Goal: Task Accomplishment & Management: Use online tool/utility

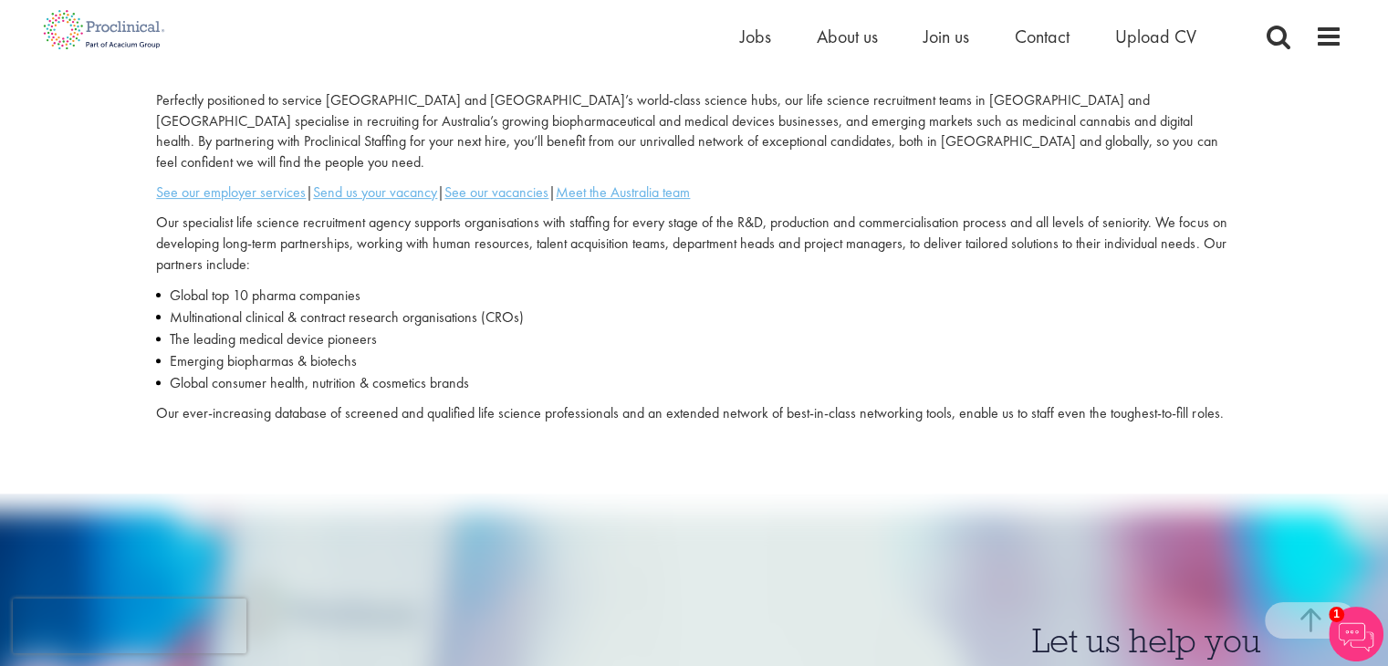
scroll to position [536, 0]
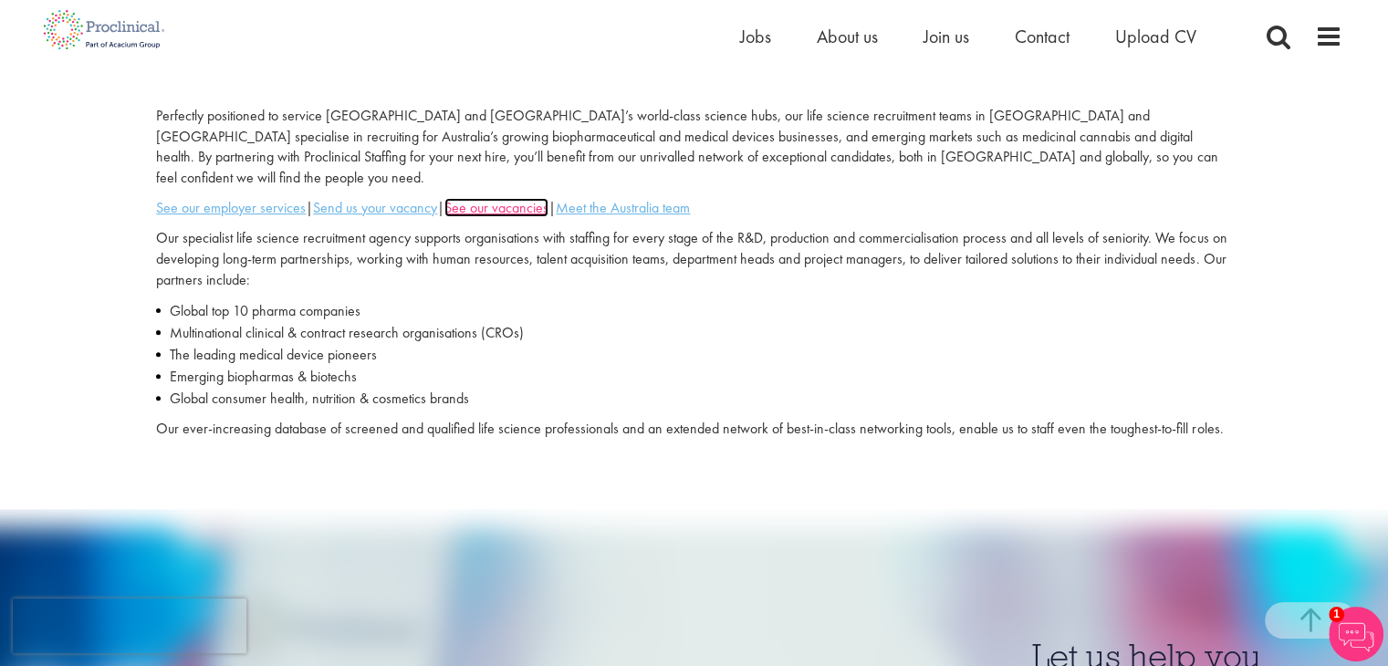
click at [524, 198] on u "See our vacancies" at bounding box center [496, 207] width 104 height 19
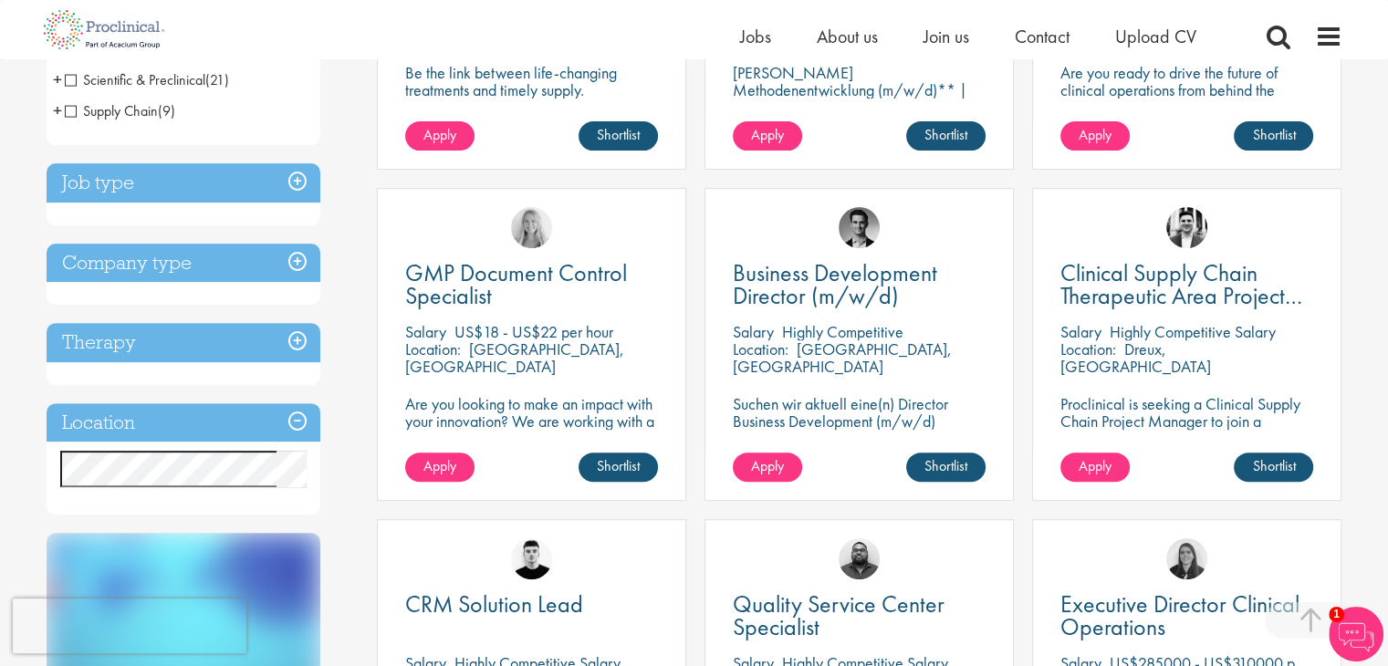
scroll to position [559, 0]
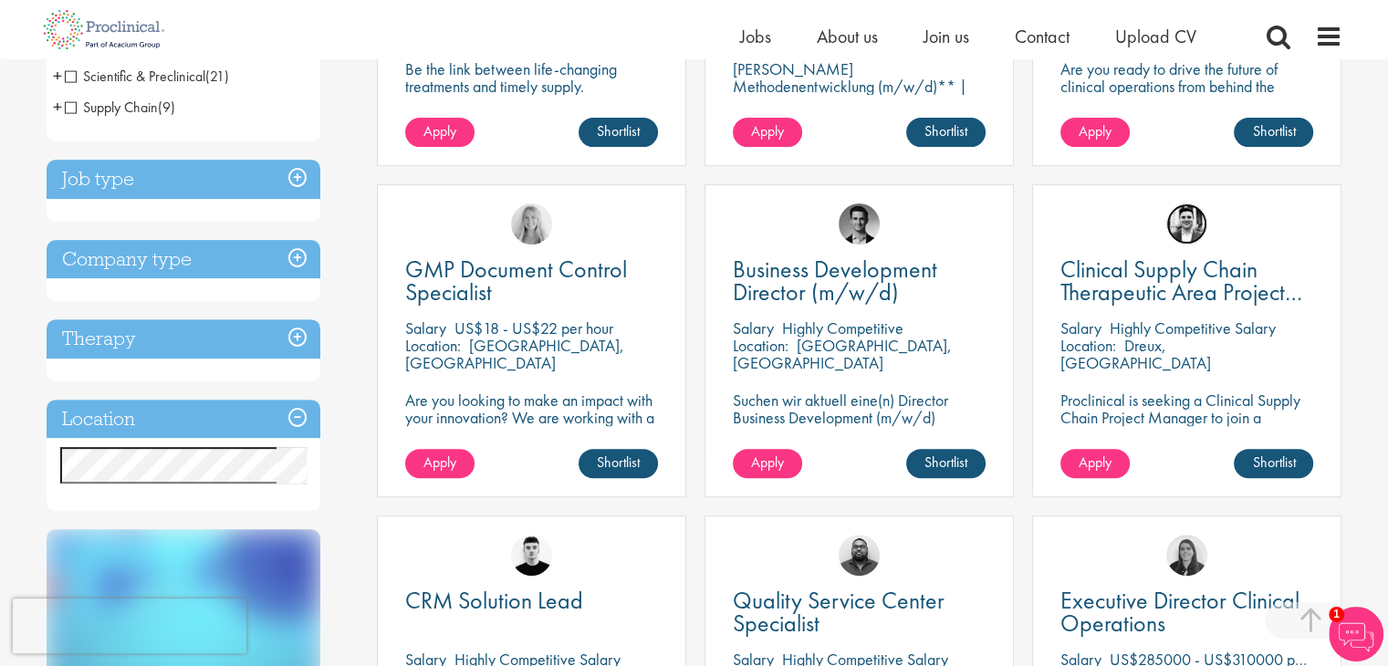
click at [1183, 214] on img at bounding box center [1186, 224] width 41 height 41
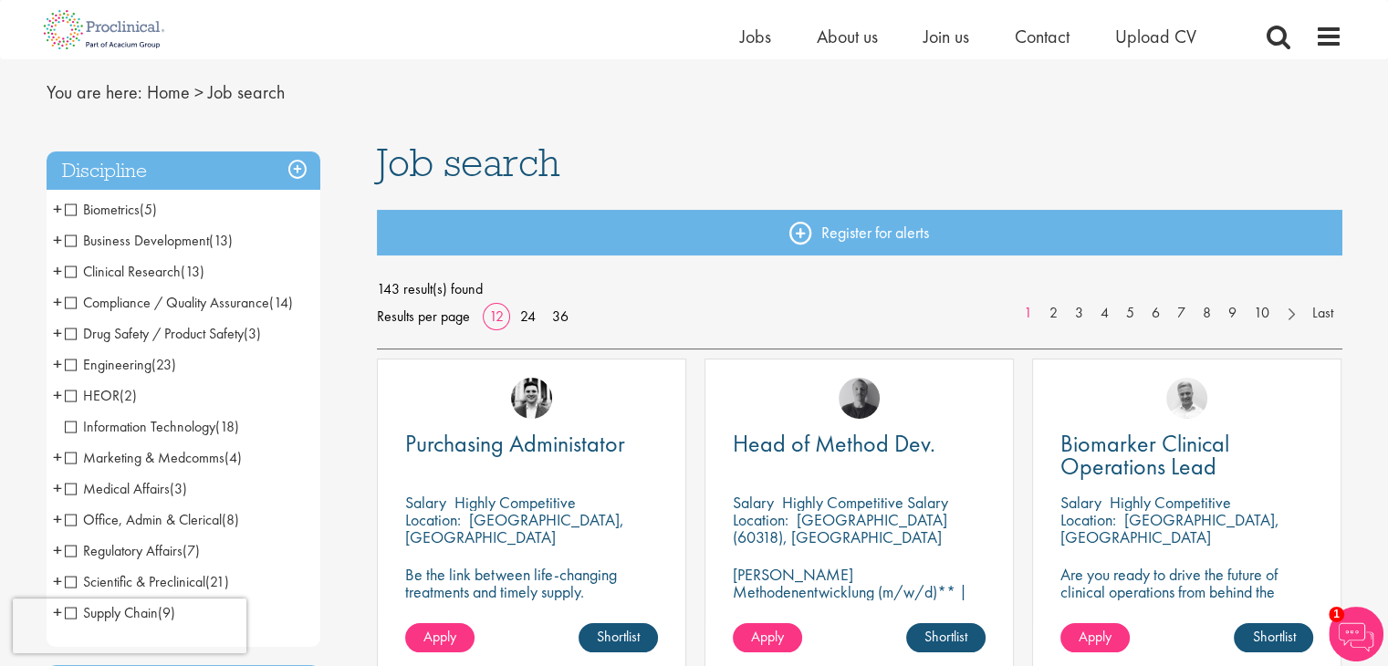
scroll to position [54, 0]
click at [65, 269] on span "Clinical Research" at bounding box center [123, 270] width 116 height 19
click at [66, 269] on span "Clinical Research" at bounding box center [123, 270] width 116 height 19
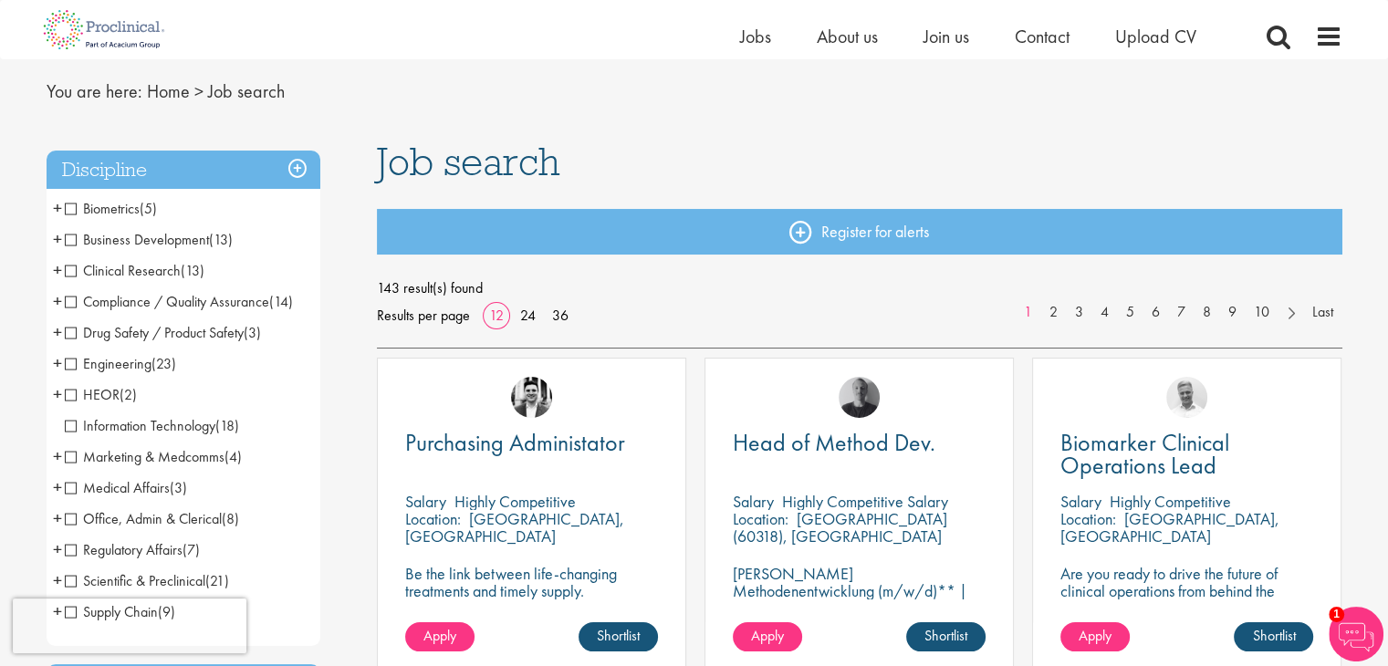
click at [58, 272] on span "+" at bounding box center [57, 269] width 9 height 27
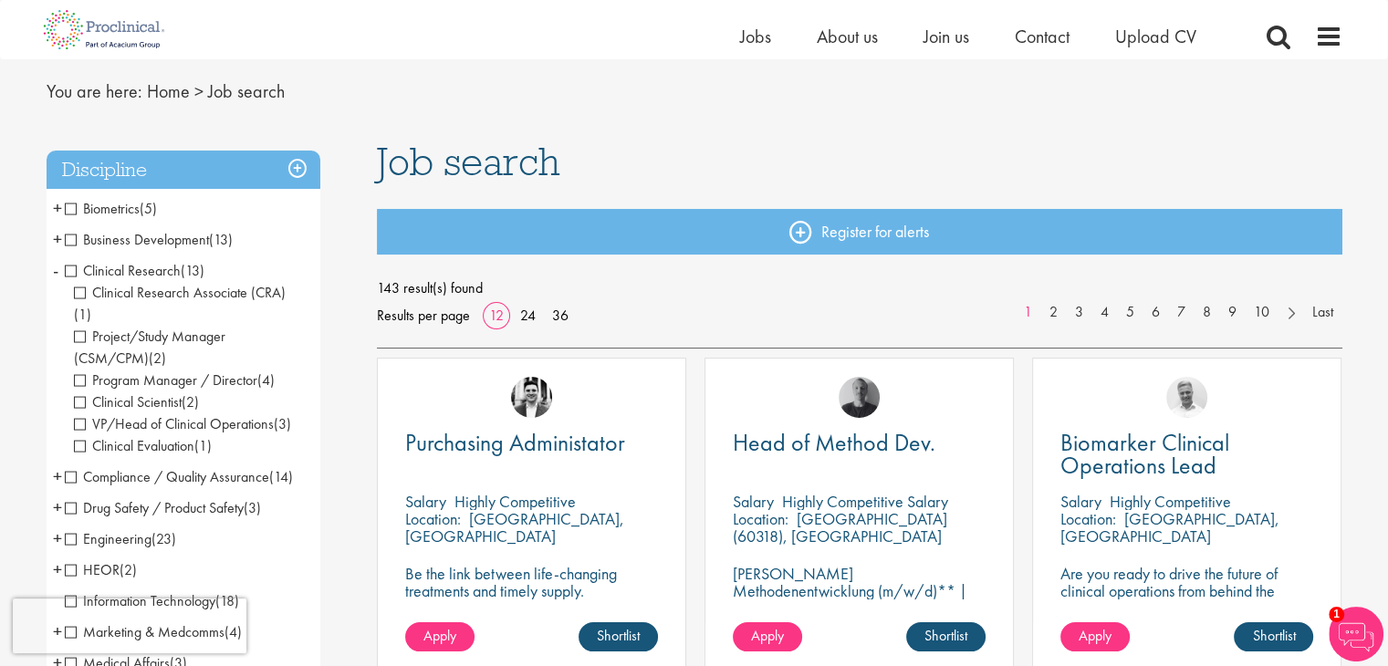
click at [78, 292] on span "Clinical Research Associate (CRA)" at bounding box center [180, 292] width 212 height 19
click at [133, 286] on span "Clinical Research Associate (CRA)" at bounding box center [180, 292] width 212 height 19
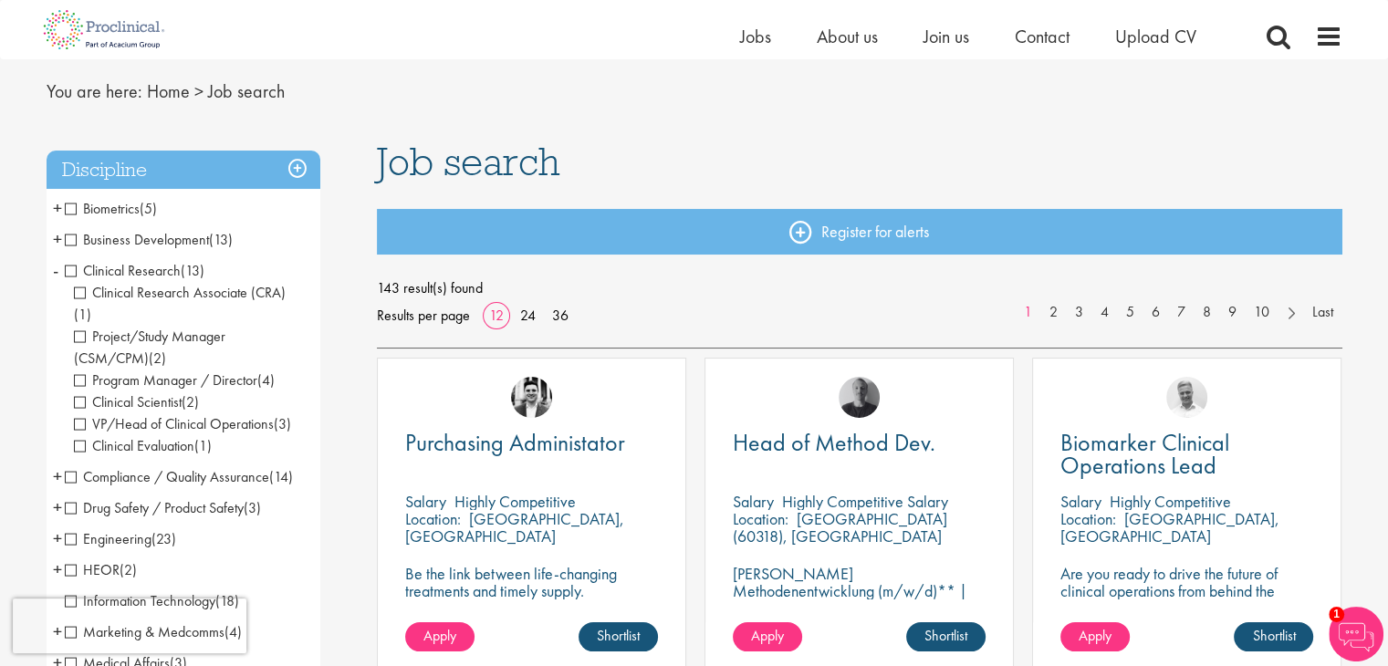
click at [131, 290] on span "Clinical Research Associate (CRA)" at bounding box center [180, 292] width 212 height 19
click at [78, 298] on span "Clinical Research Associate (CRA)" at bounding box center [180, 292] width 212 height 19
